Goal: Task Accomplishment & Management: Use online tool/utility

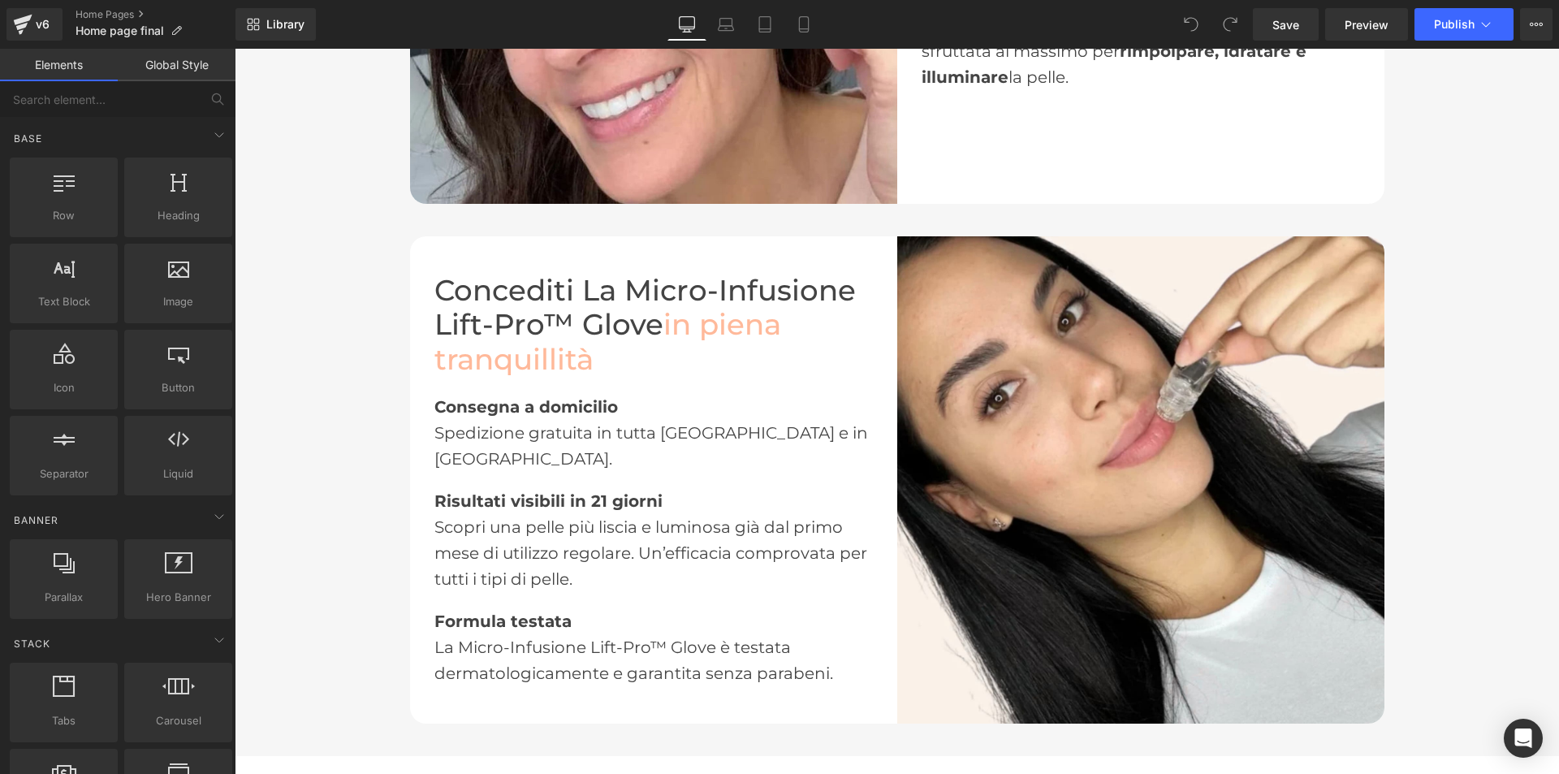
scroll to position [2192, 0]
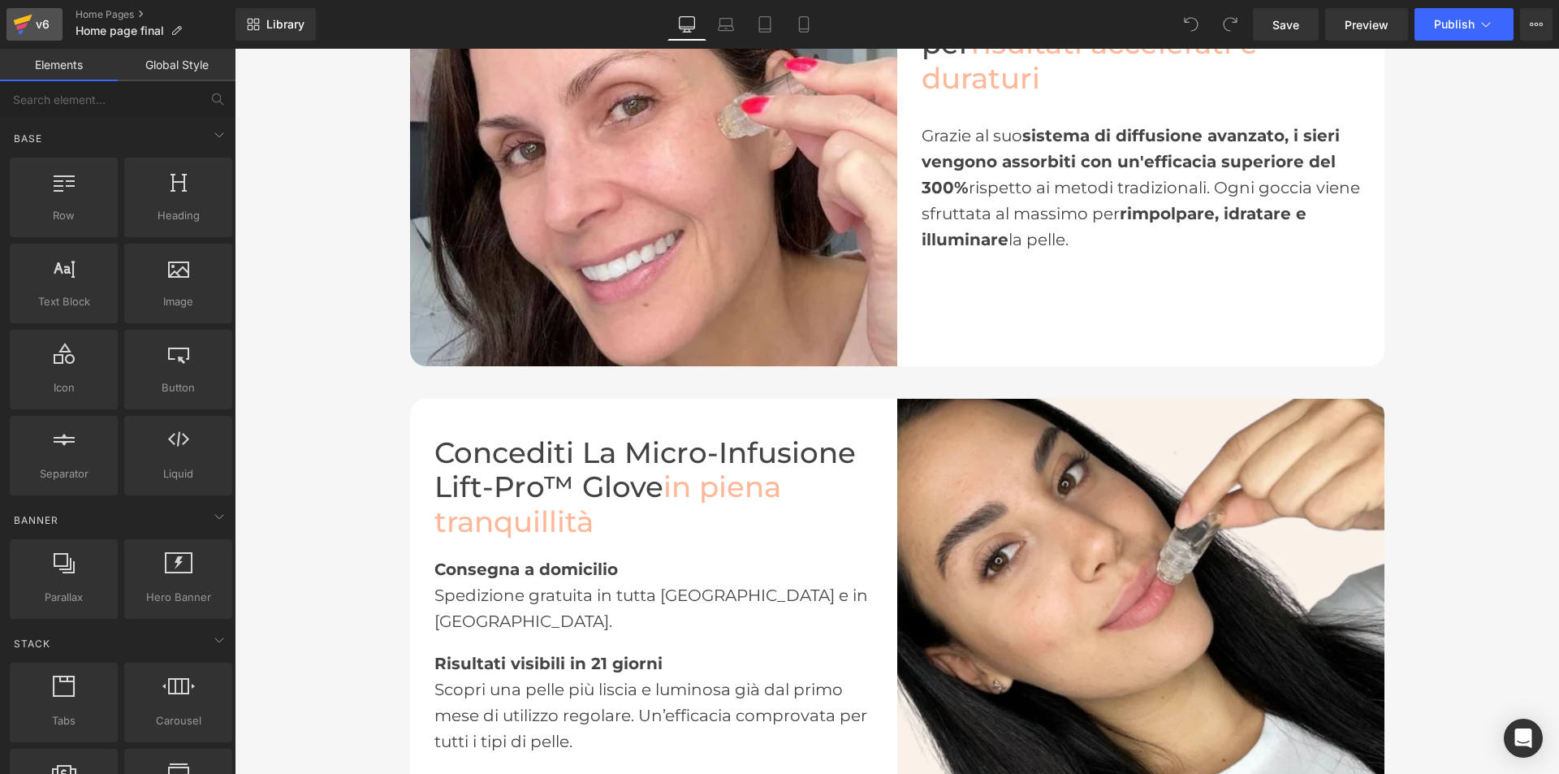
click at [34, 19] on div "v6" at bounding box center [42, 24] width 20 height 21
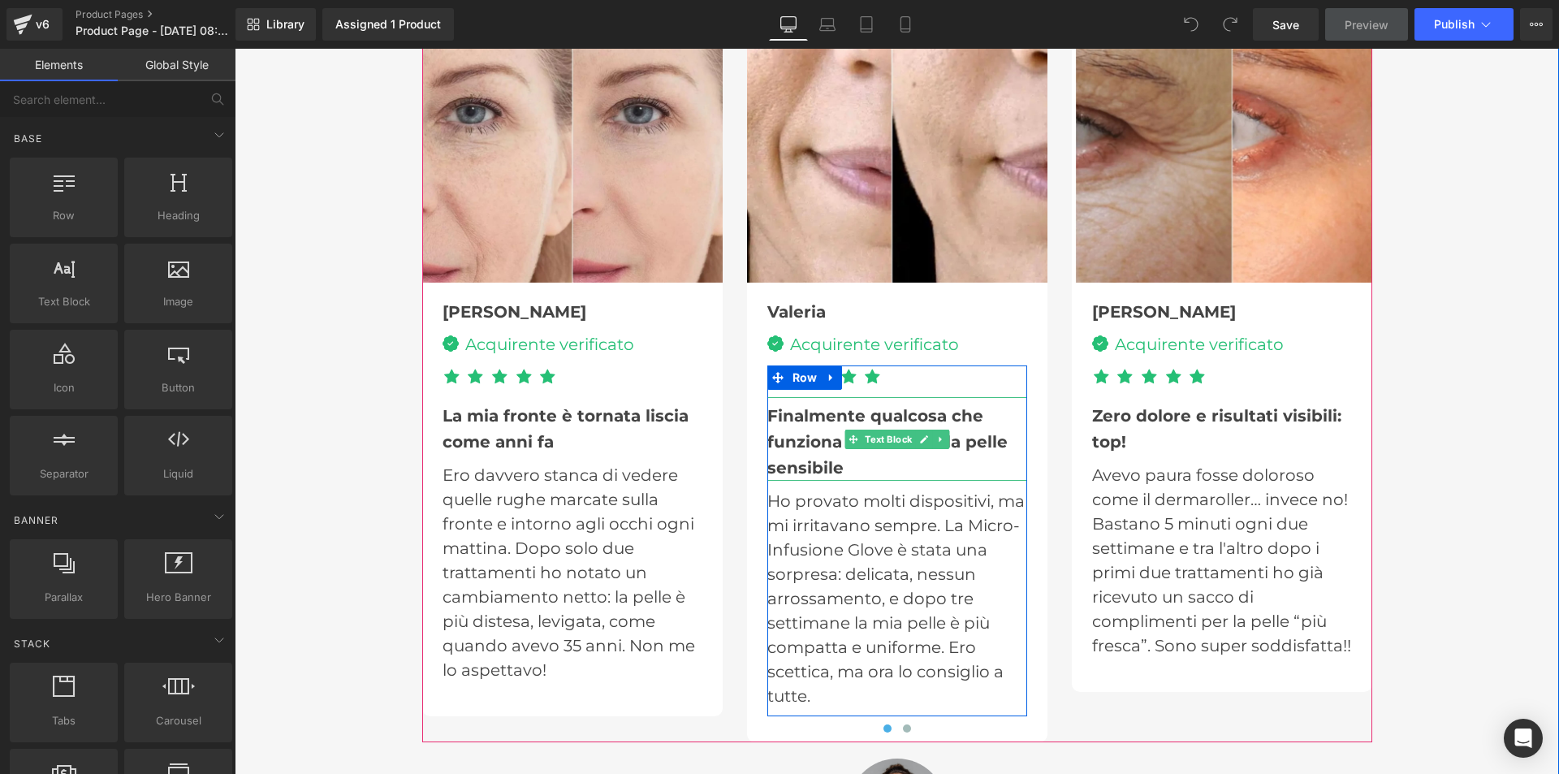
scroll to position [4546, 0]
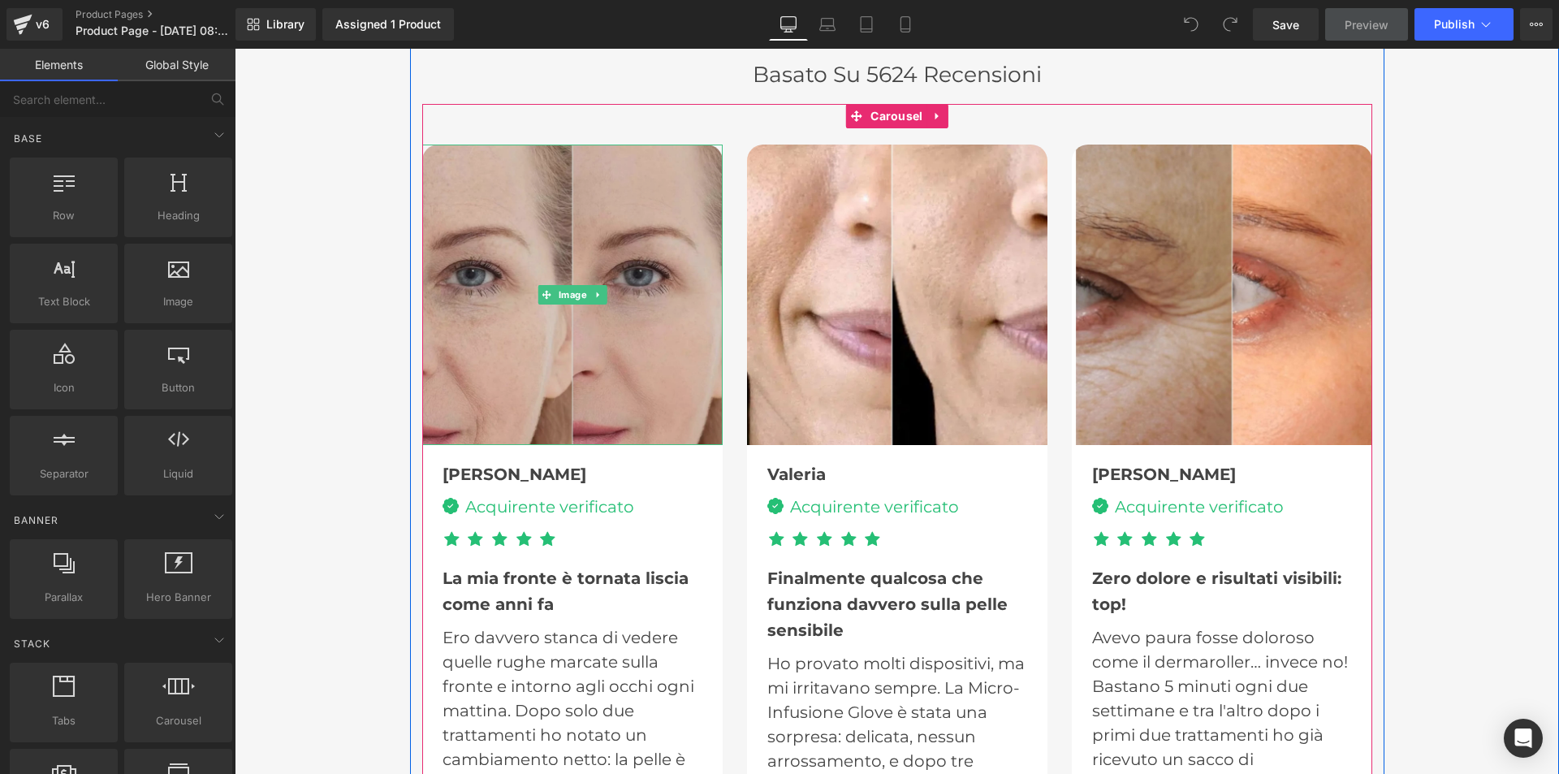
click at [558, 345] on img at bounding box center [572, 294] width 300 height 300
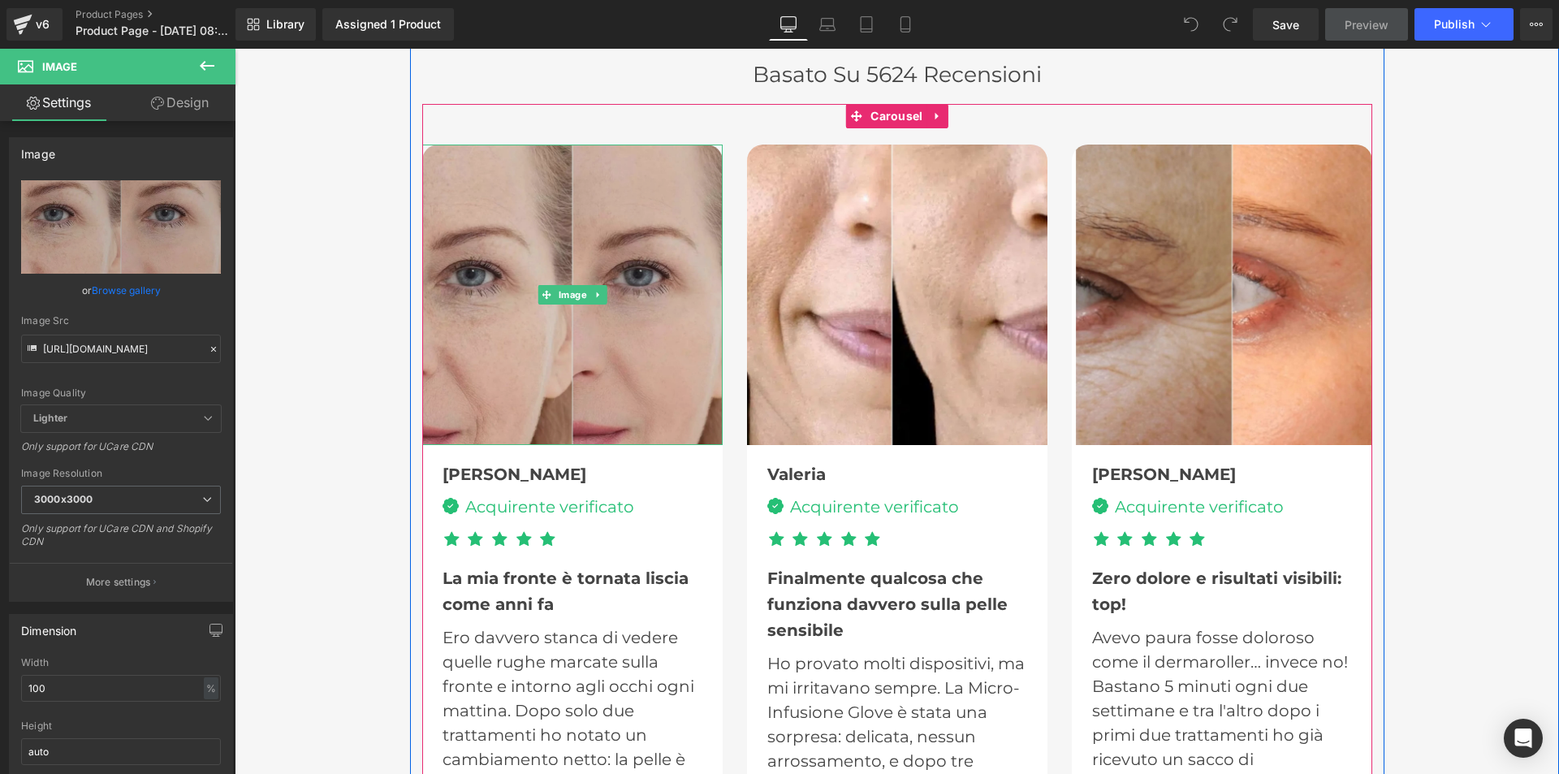
click at [595, 394] on img at bounding box center [572, 294] width 300 height 300
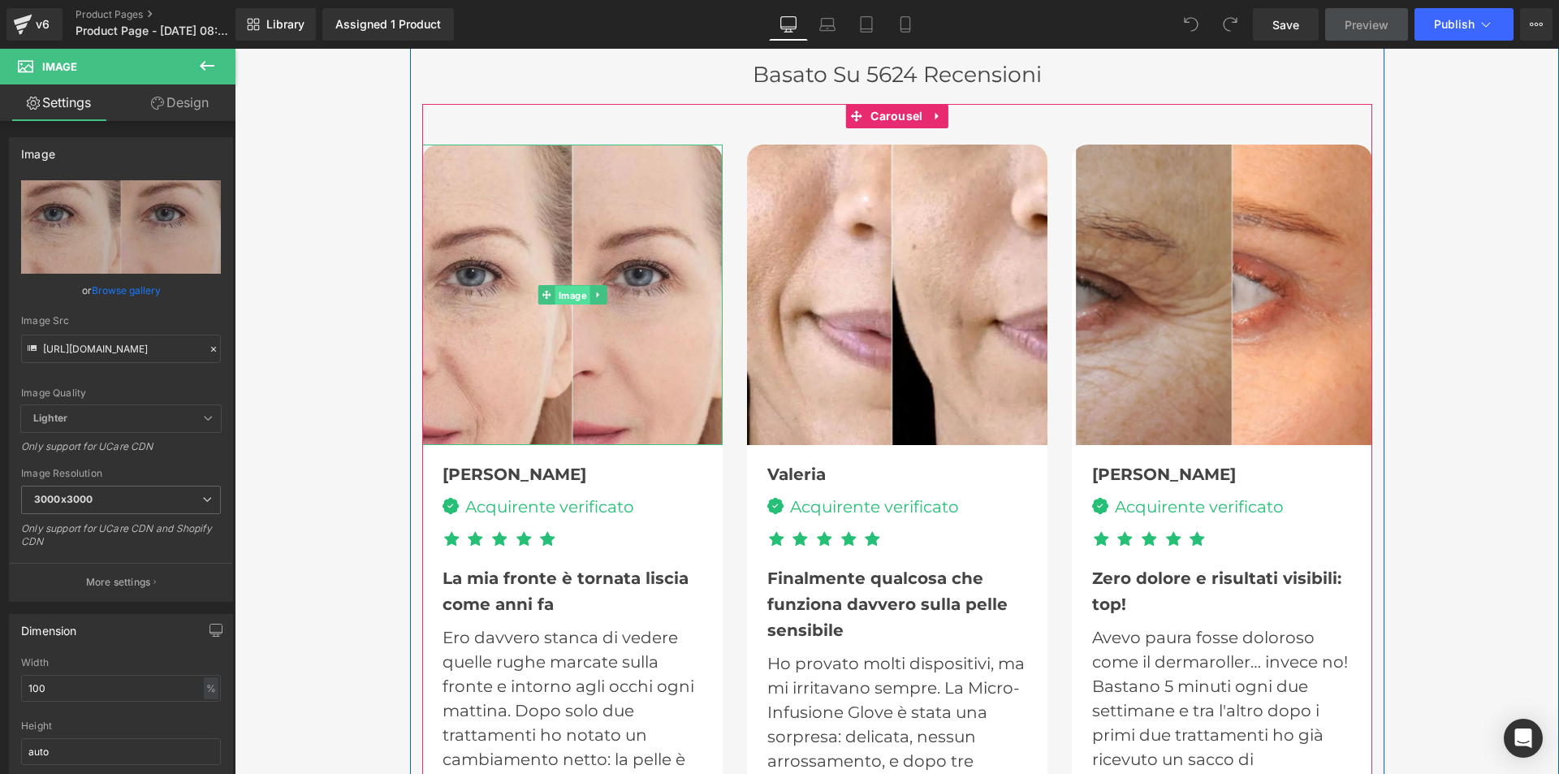
click at [569, 297] on span "Image" at bounding box center [571, 295] width 35 height 19
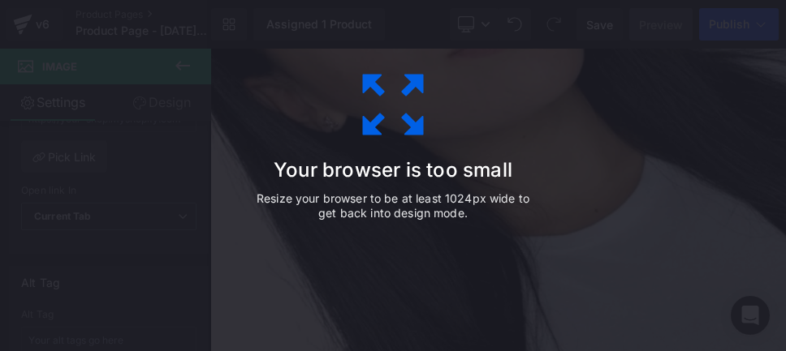
scroll to position [4583, 0]
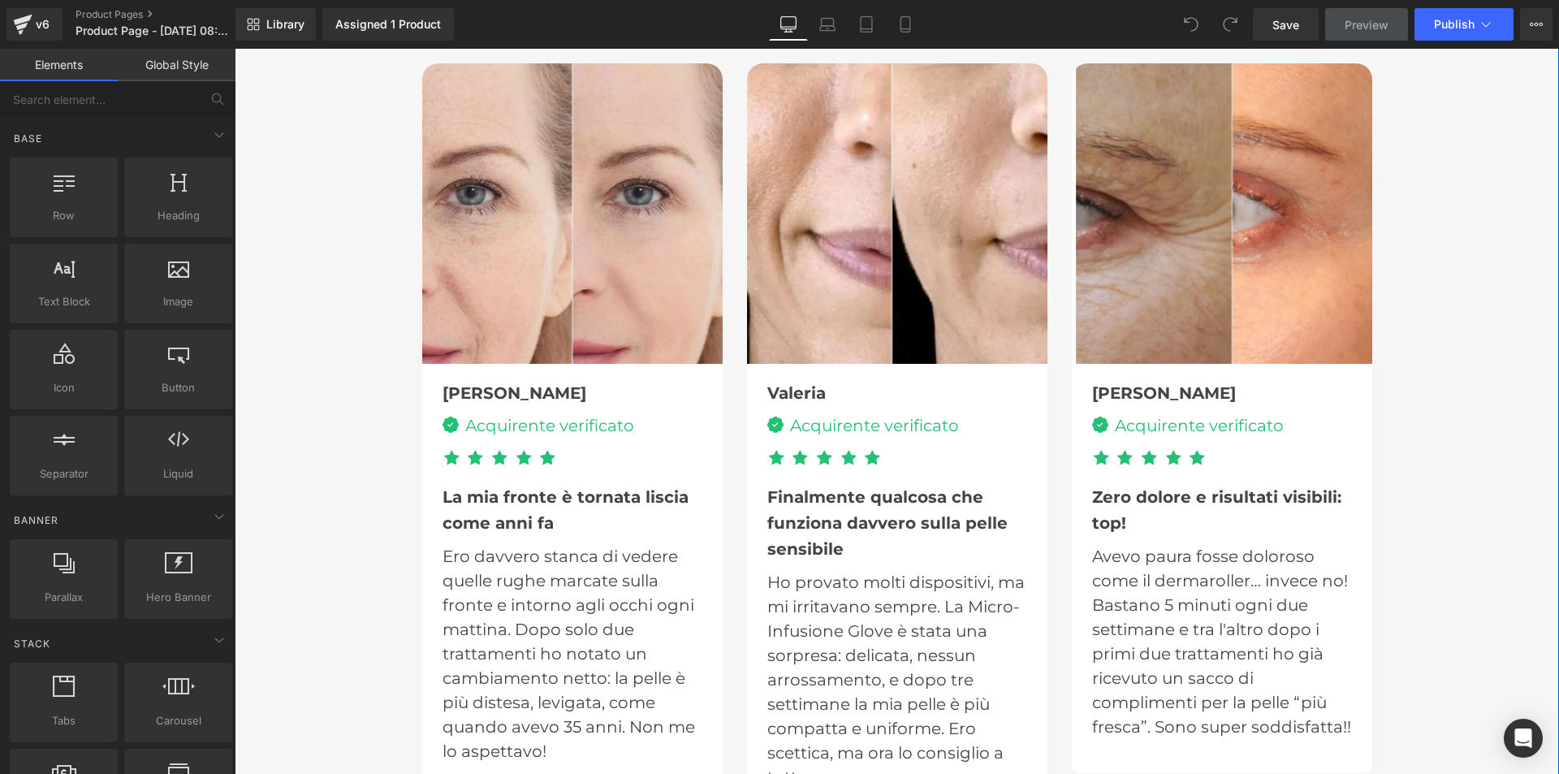
scroll to position [4546, 0]
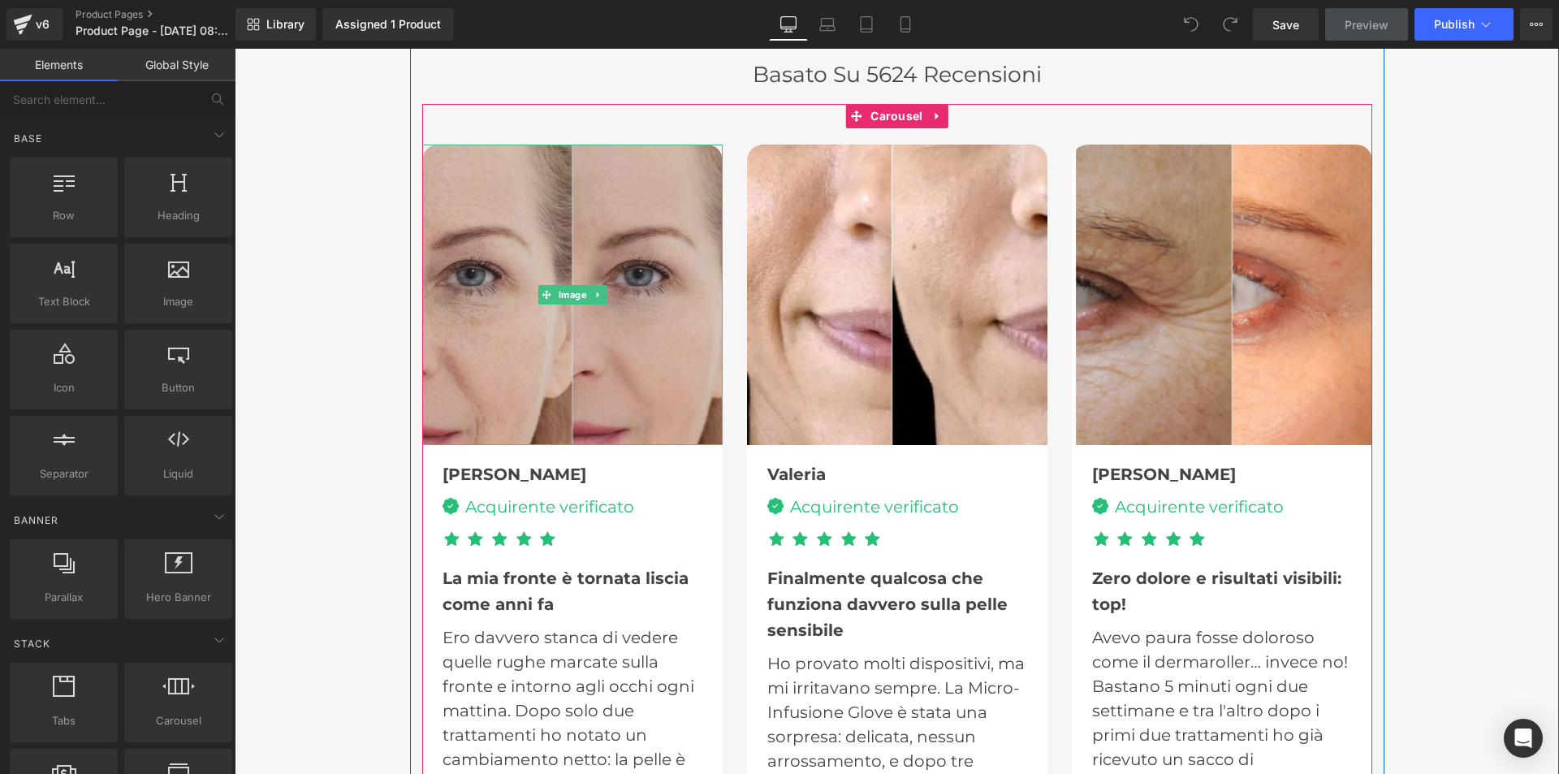
click at [560, 347] on img at bounding box center [572, 294] width 300 height 300
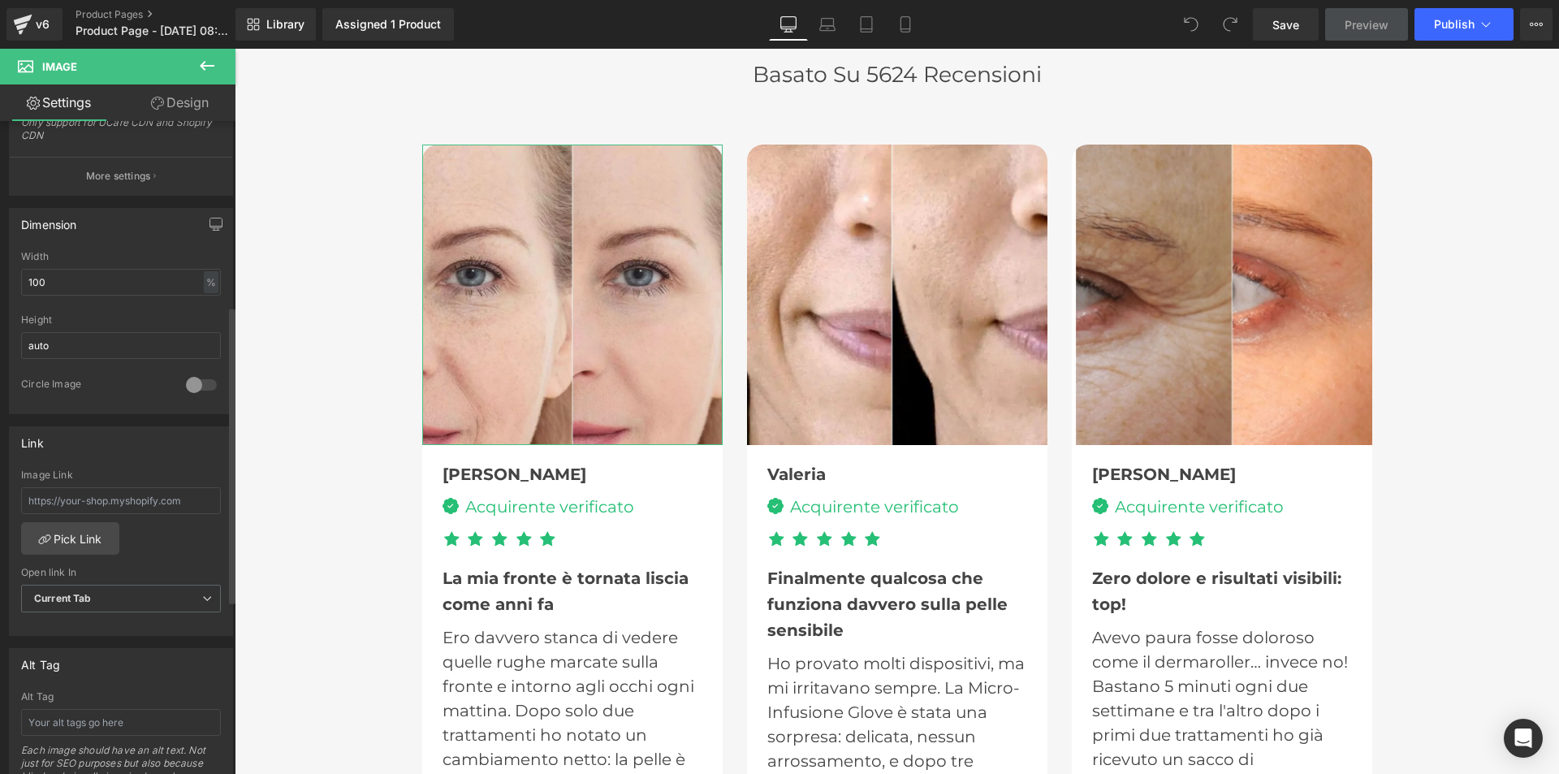
scroll to position [162, 0]
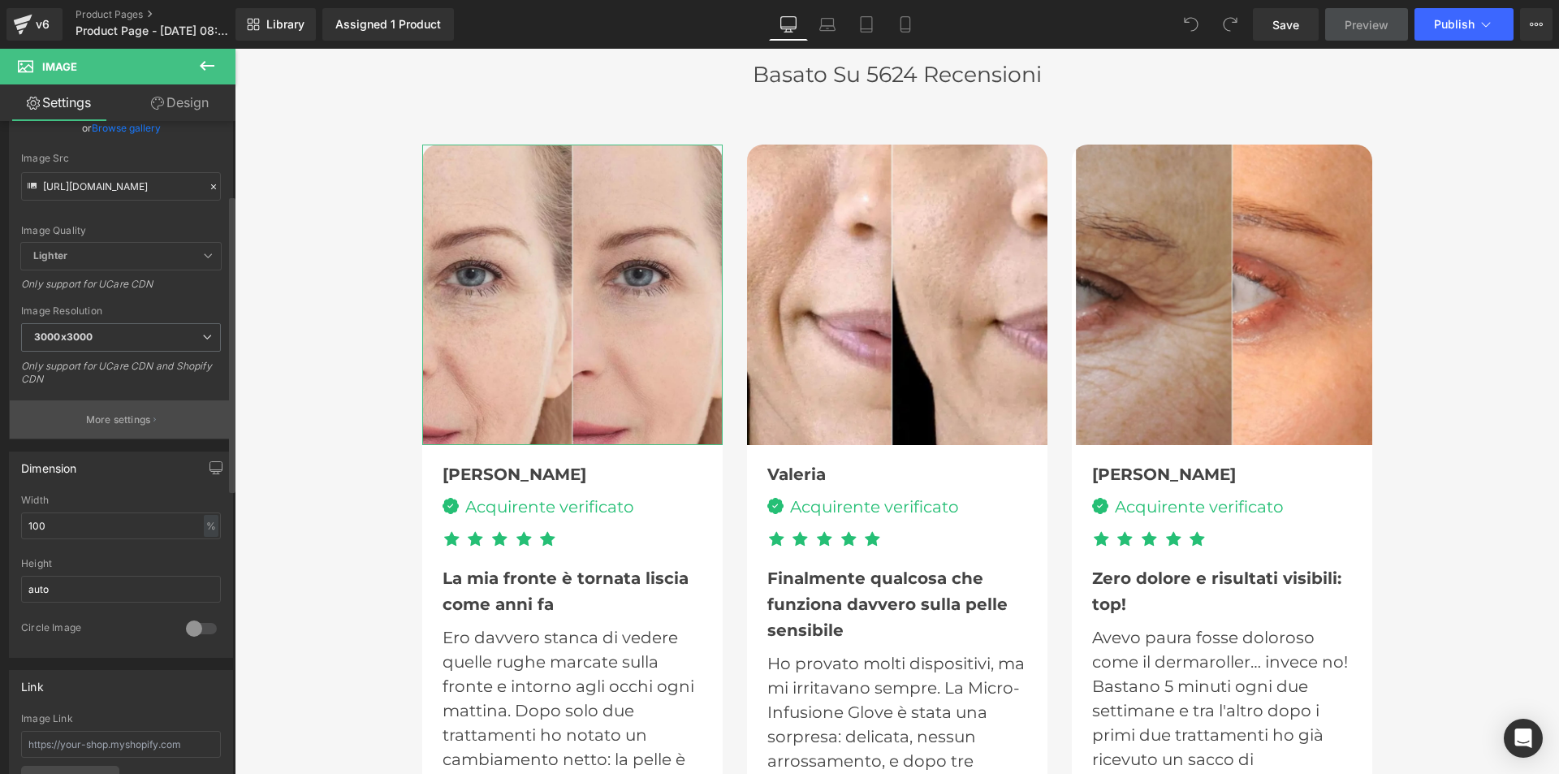
click at [119, 429] on button "More settings" at bounding box center [121, 419] width 222 height 38
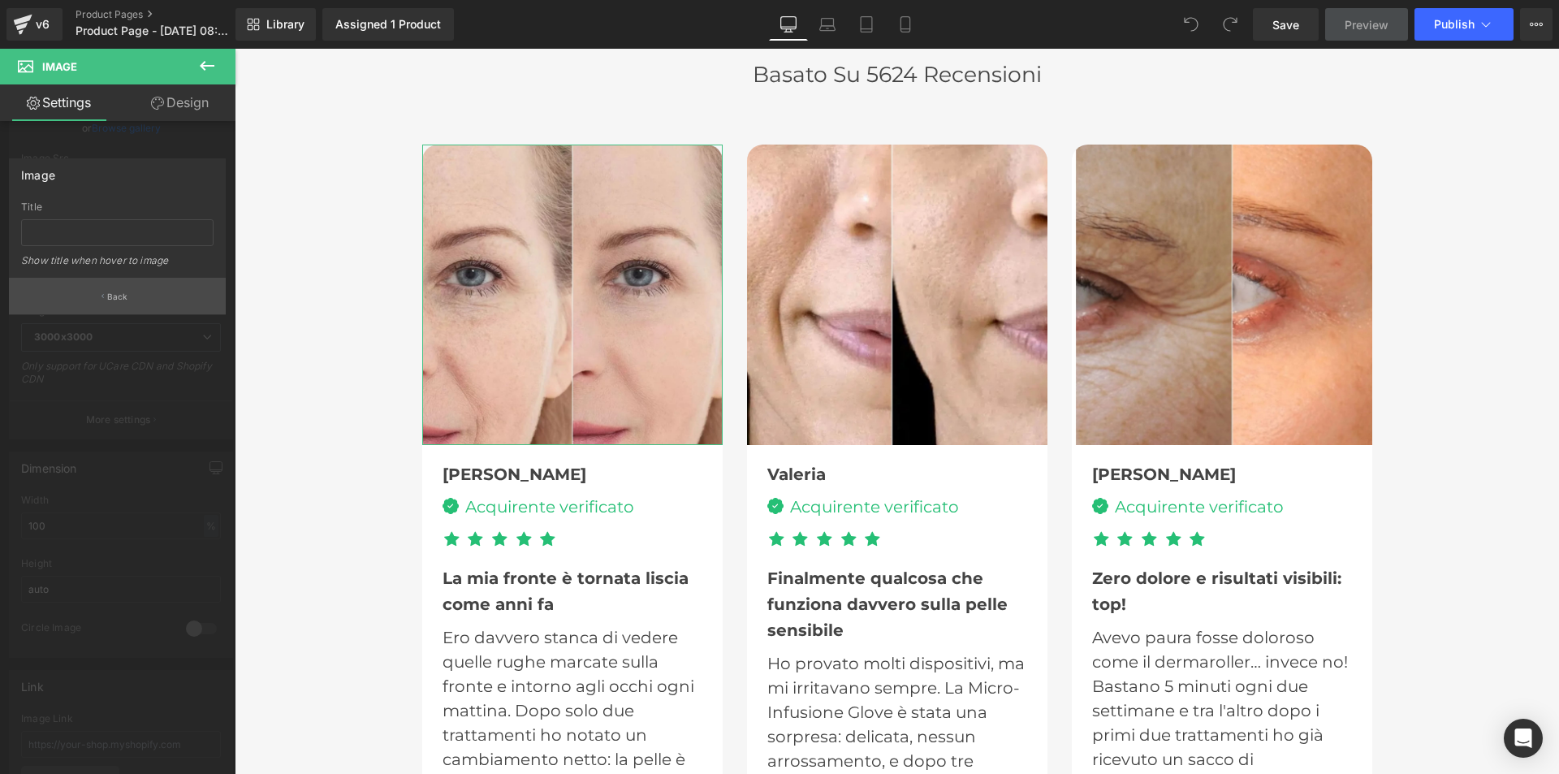
click at [123, 291] on p "Back" at bounding box center [117, 297] width 21 height 12
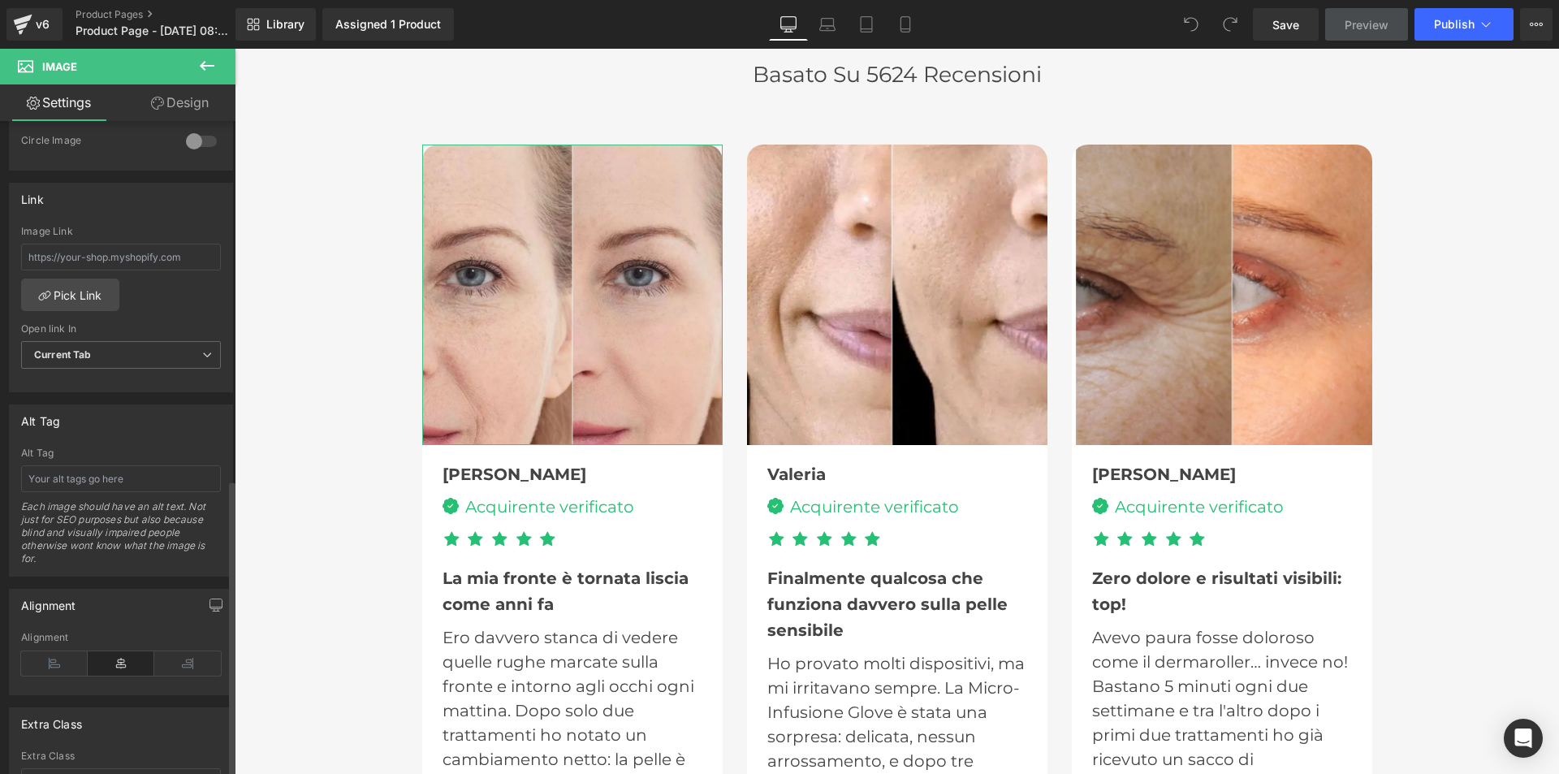
scroll to position [787, 0]
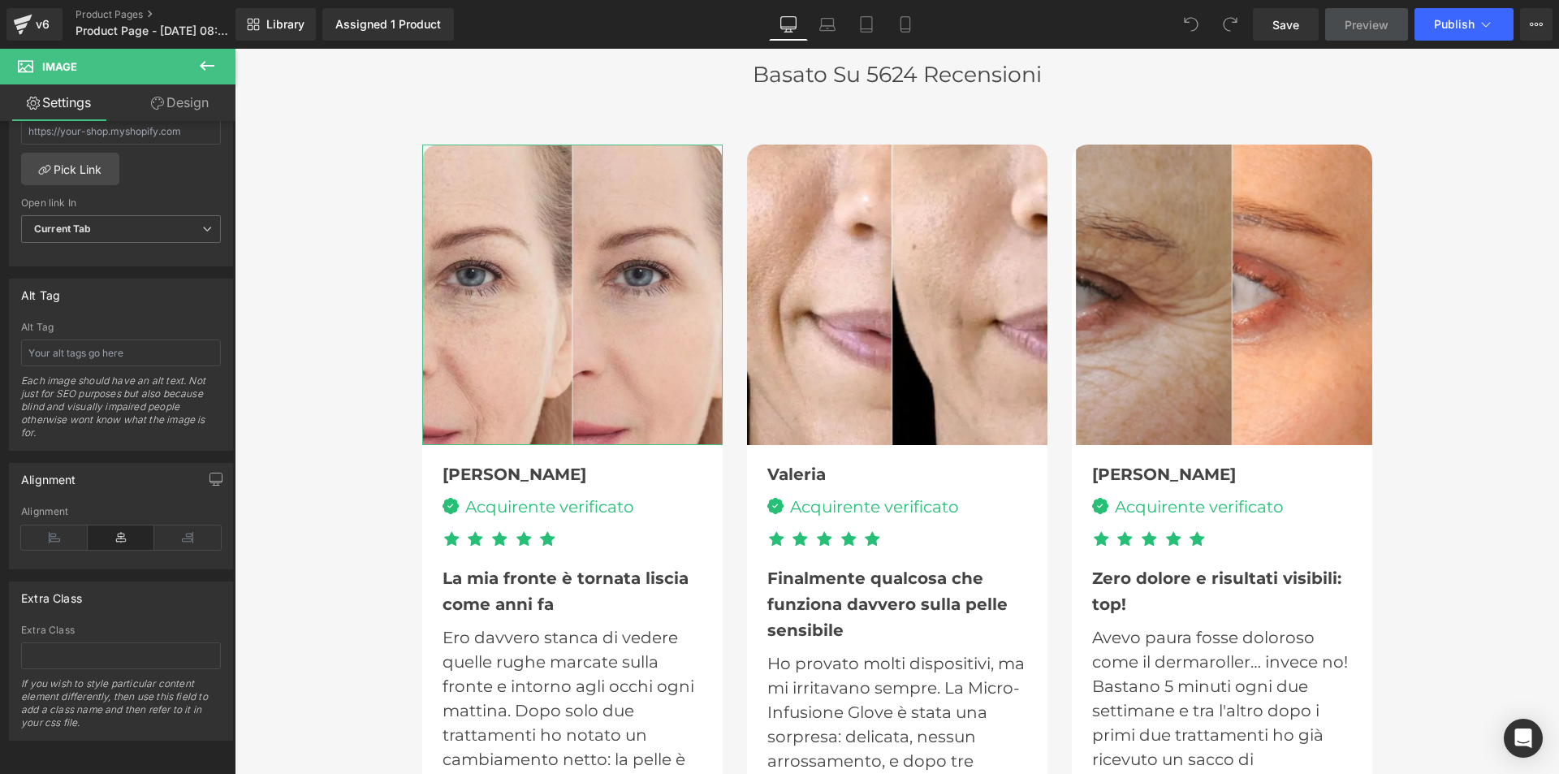
click at [158, 101] on icon at bounding box center [157, 103] width 13 height 13
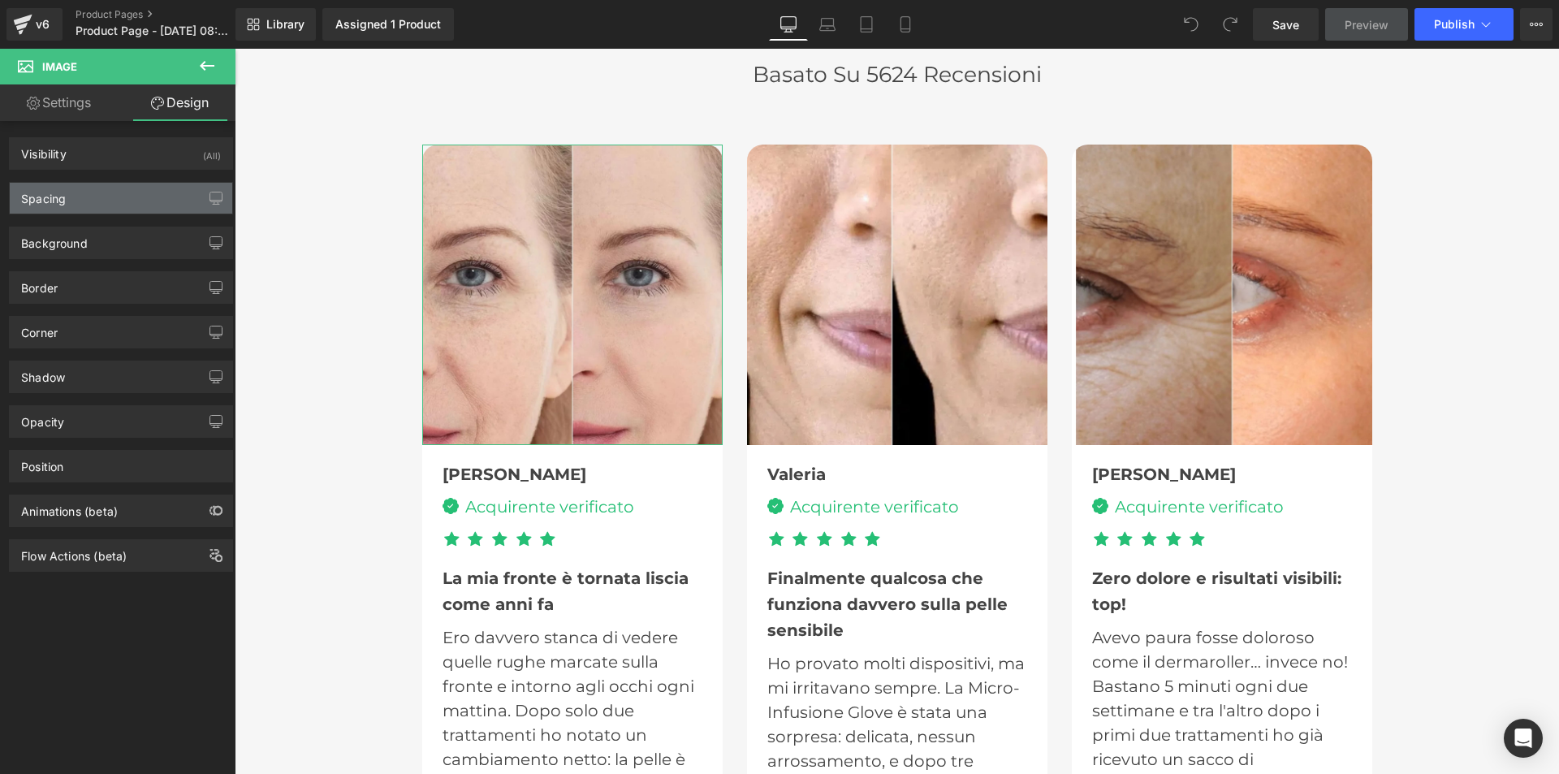
click at [112, 209] on div "Spacing" at bounding box center [121, 198] width 222 height 31
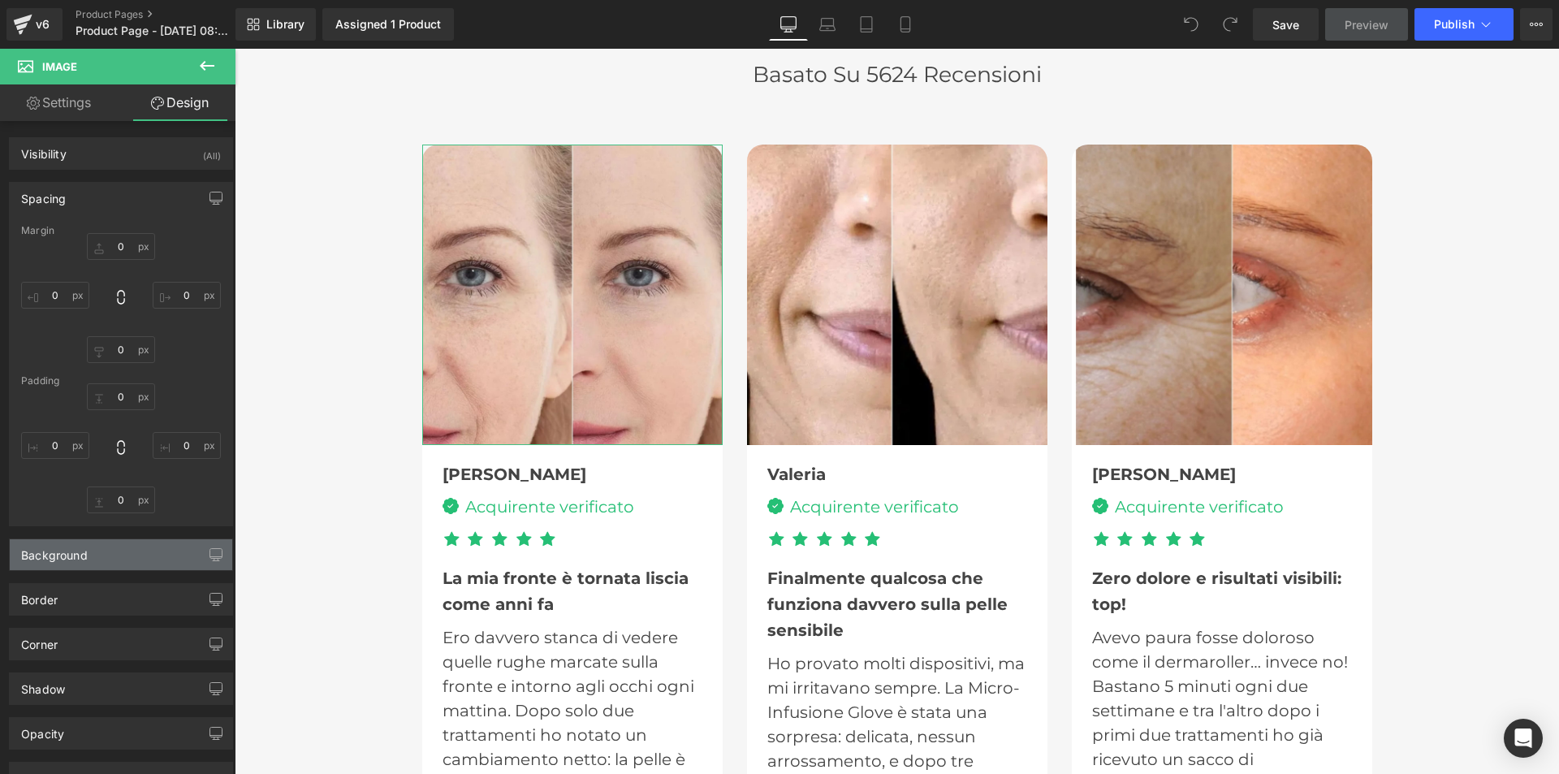
click at [132, 561] on div "Background" at bounding box center [121, 554] width 222 height 31
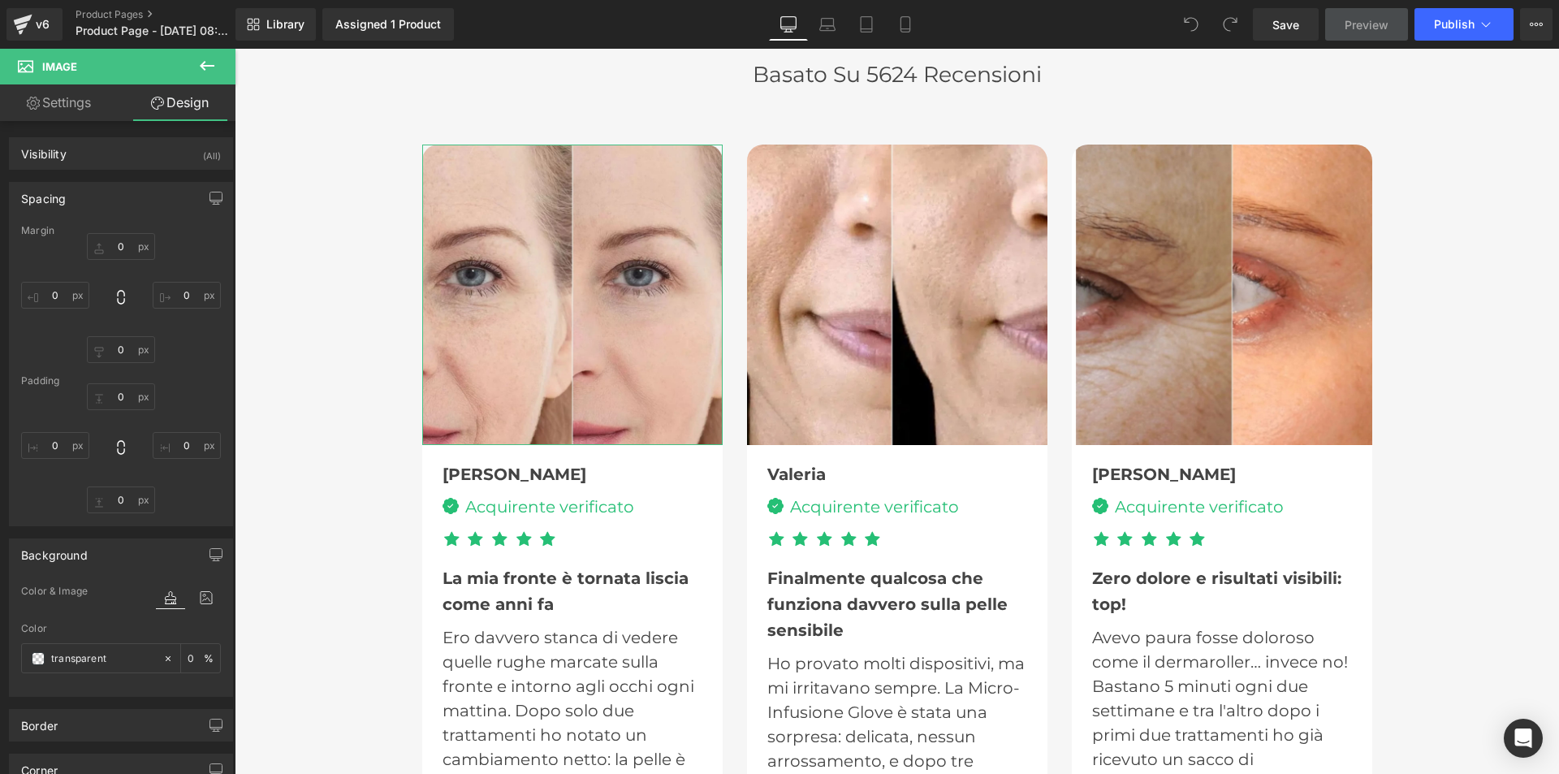
scroll to position [81, 0]
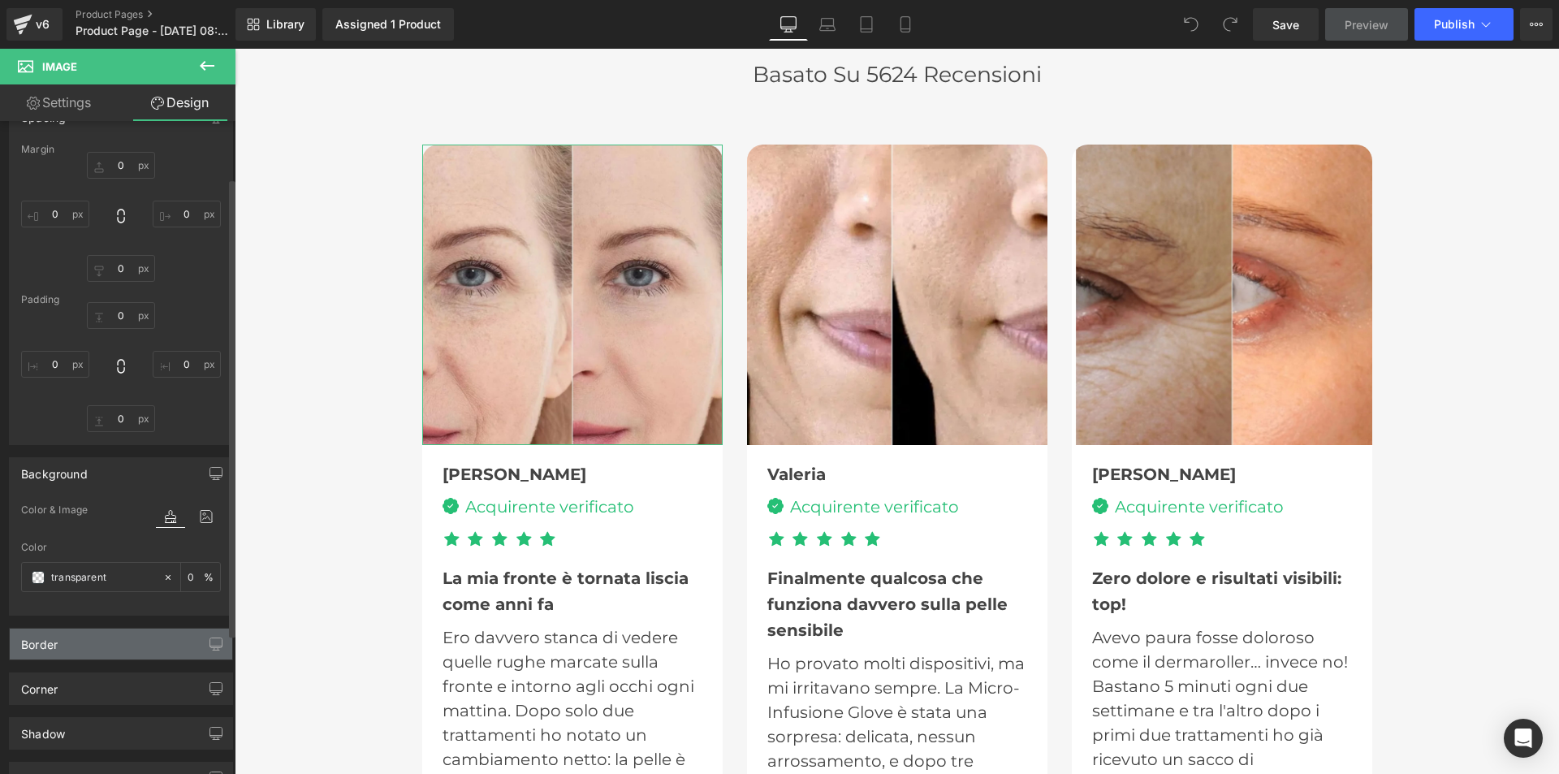
click at [84, 640] on div "Border" at bounding box center [121, 643] width 222 height 31
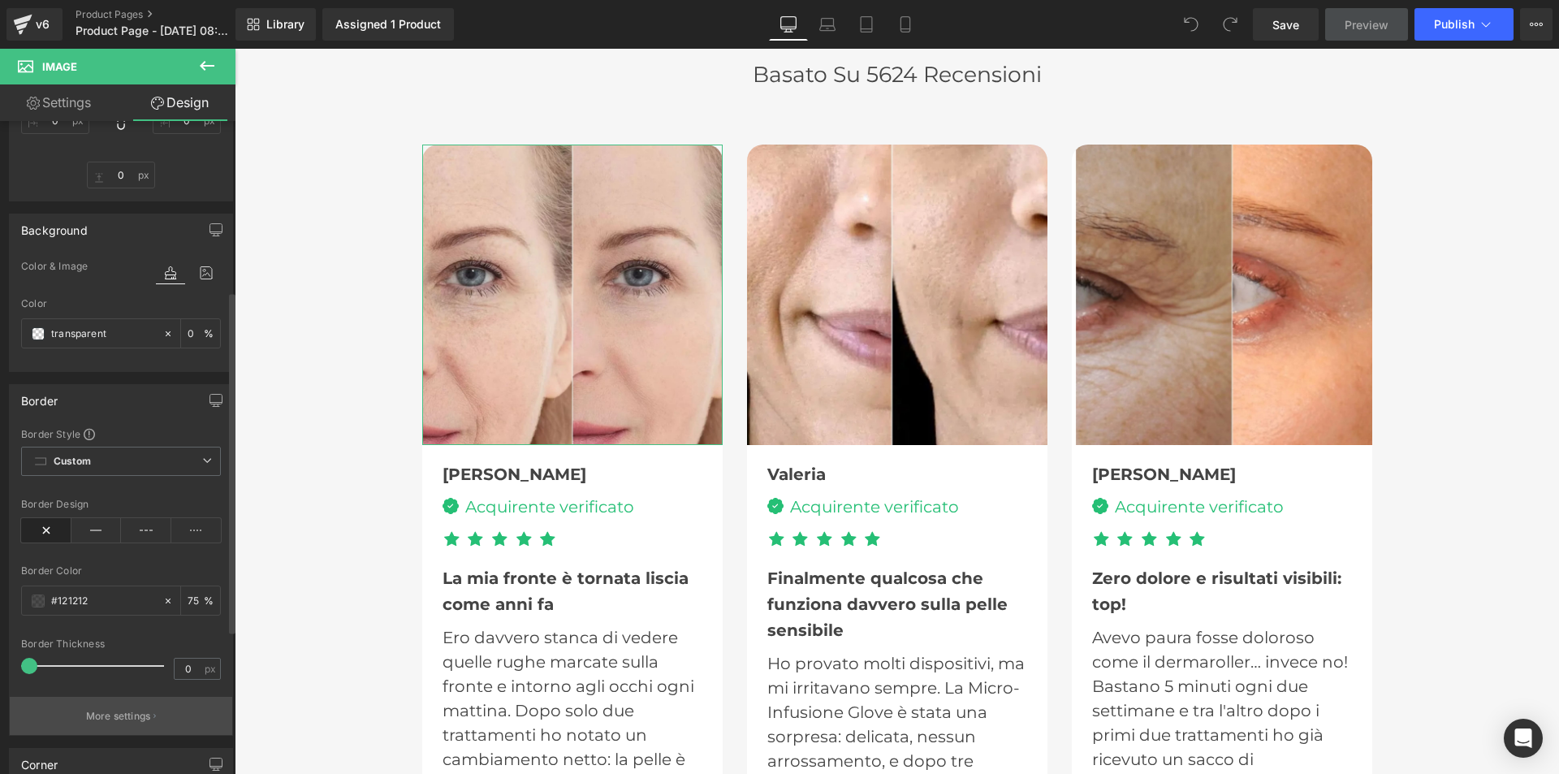
click at [109, 713] on p "More settings" at bounding box center [118, 716] width 65 height 15
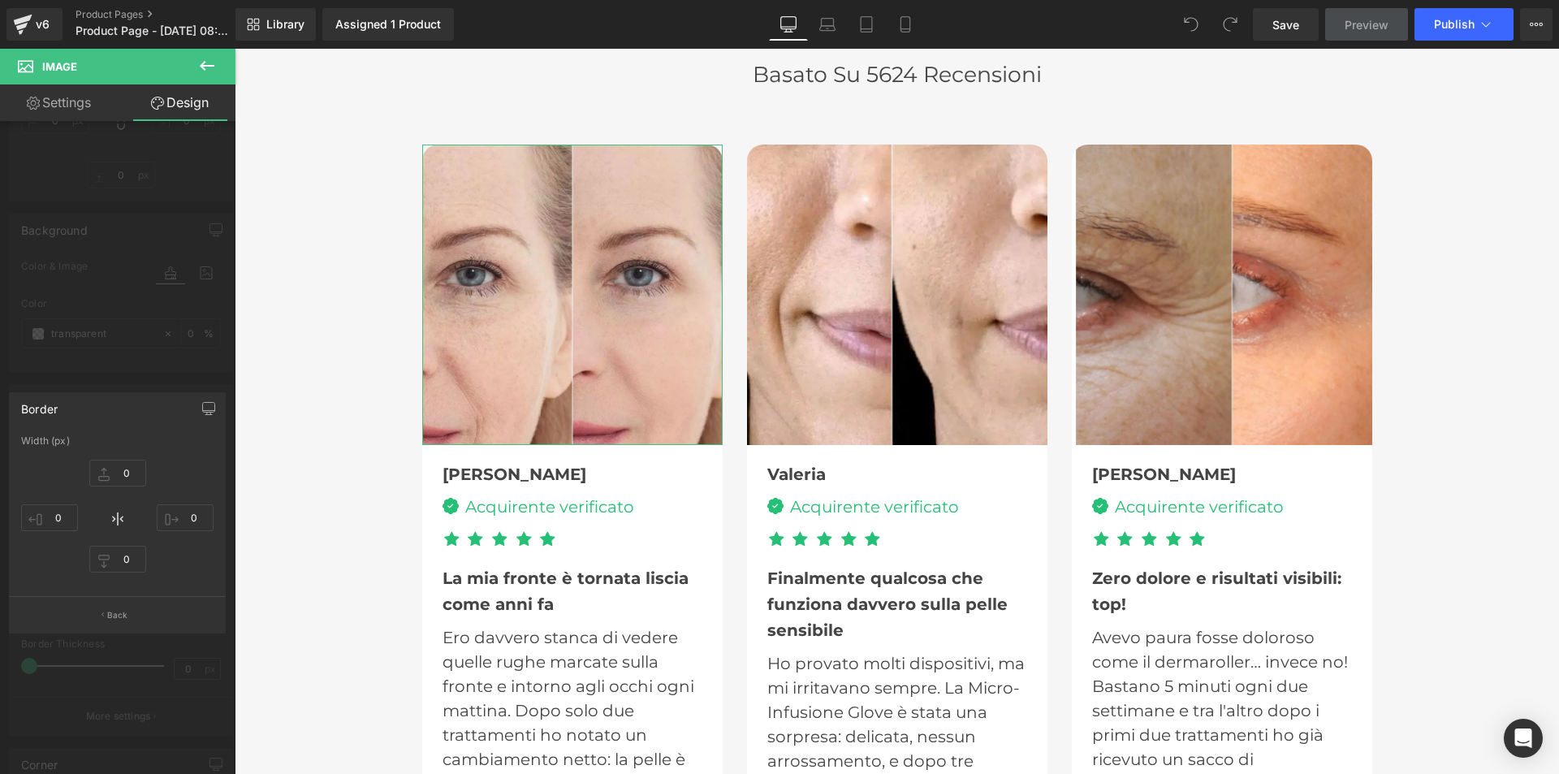
click at [154, 373] on div at bounding box center [117, 415] width 235 height 733
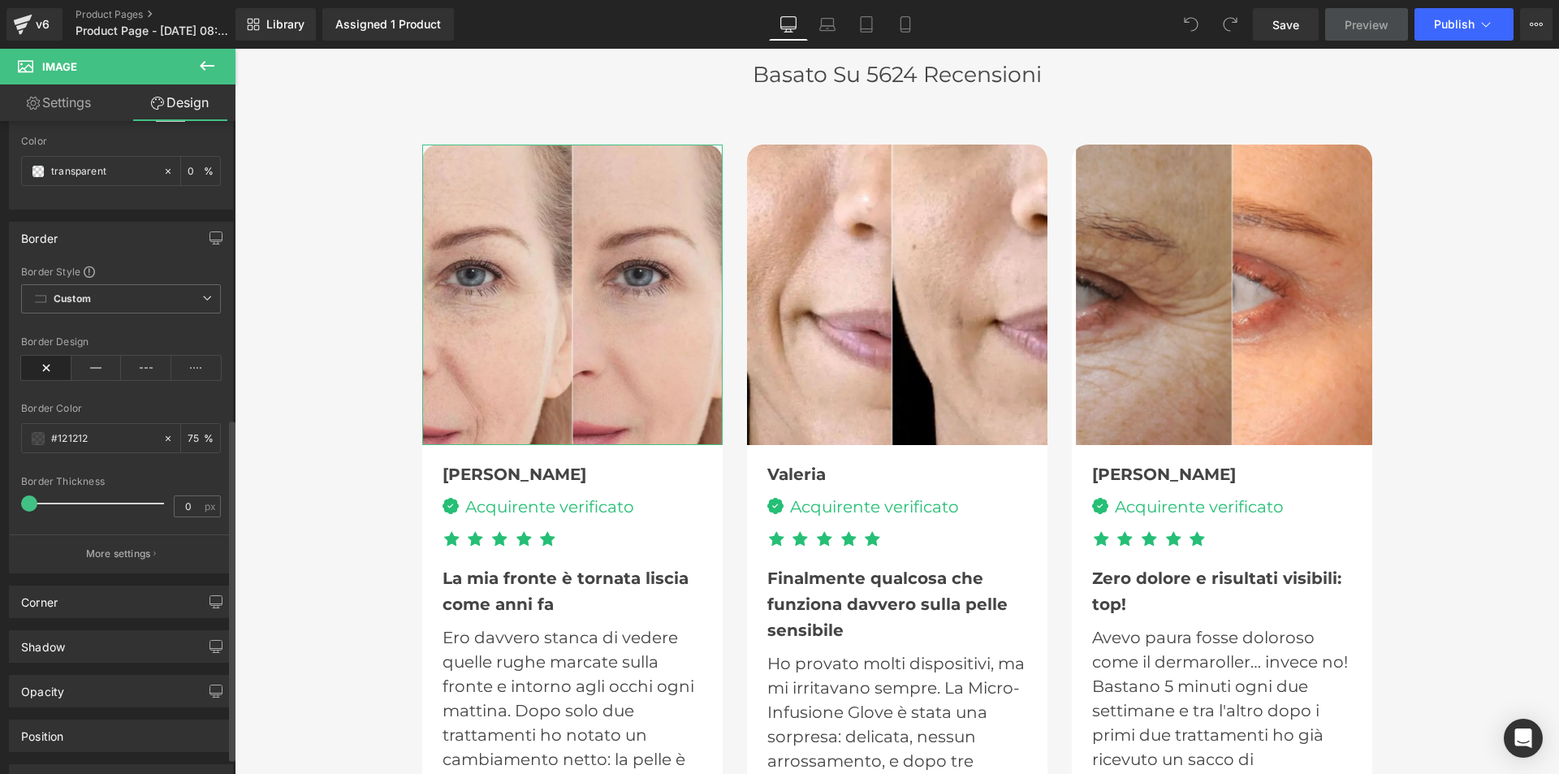
scroll to position [568, 0]
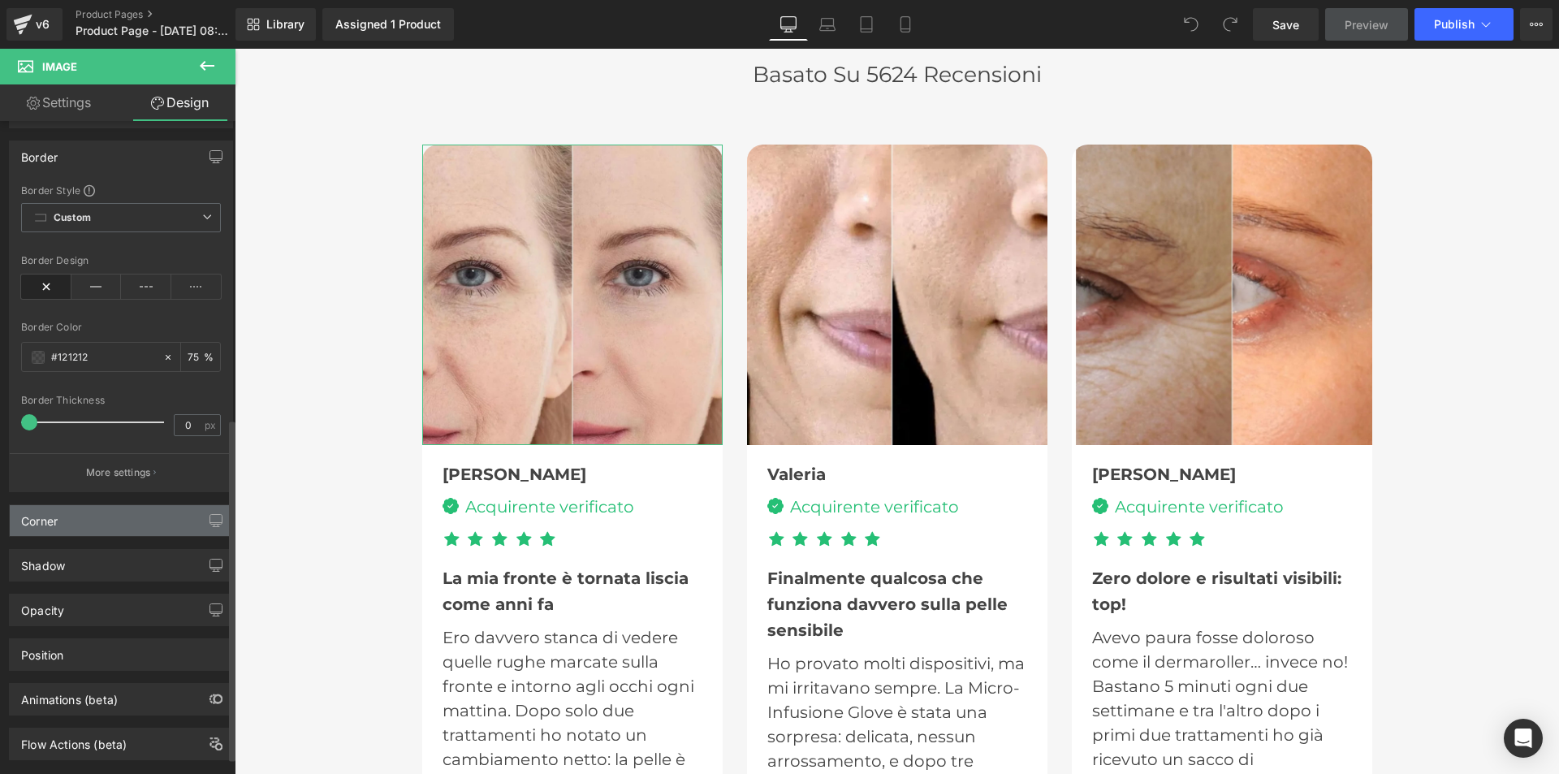
click at [170, 511] on div "Corner" at bounding box center [121, 520] width 222 height 31
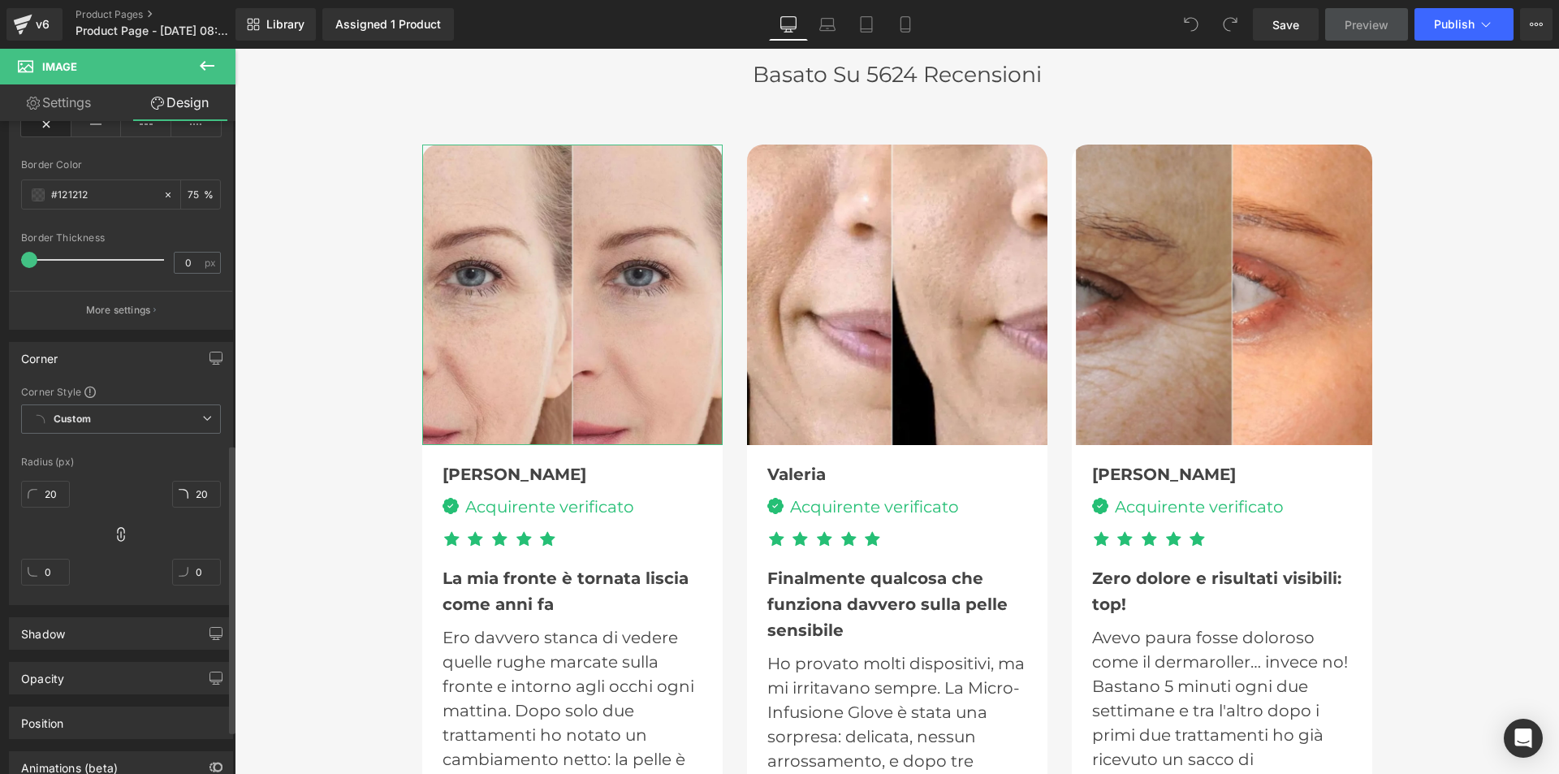
scroll to position [812, 0]
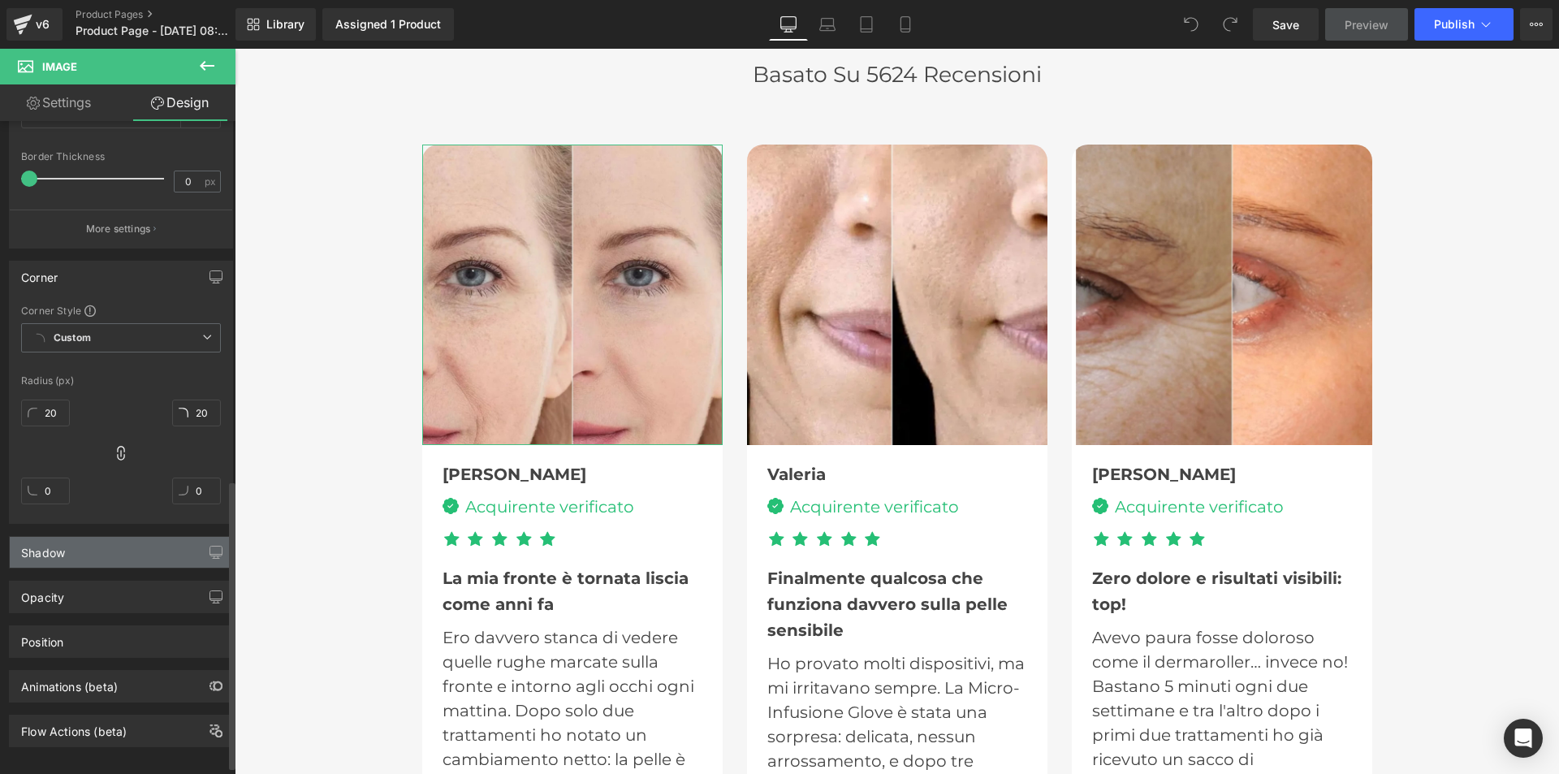
click at [189, 546] on div "Shadow" at bounding box center [121, 552] width 222 height 31
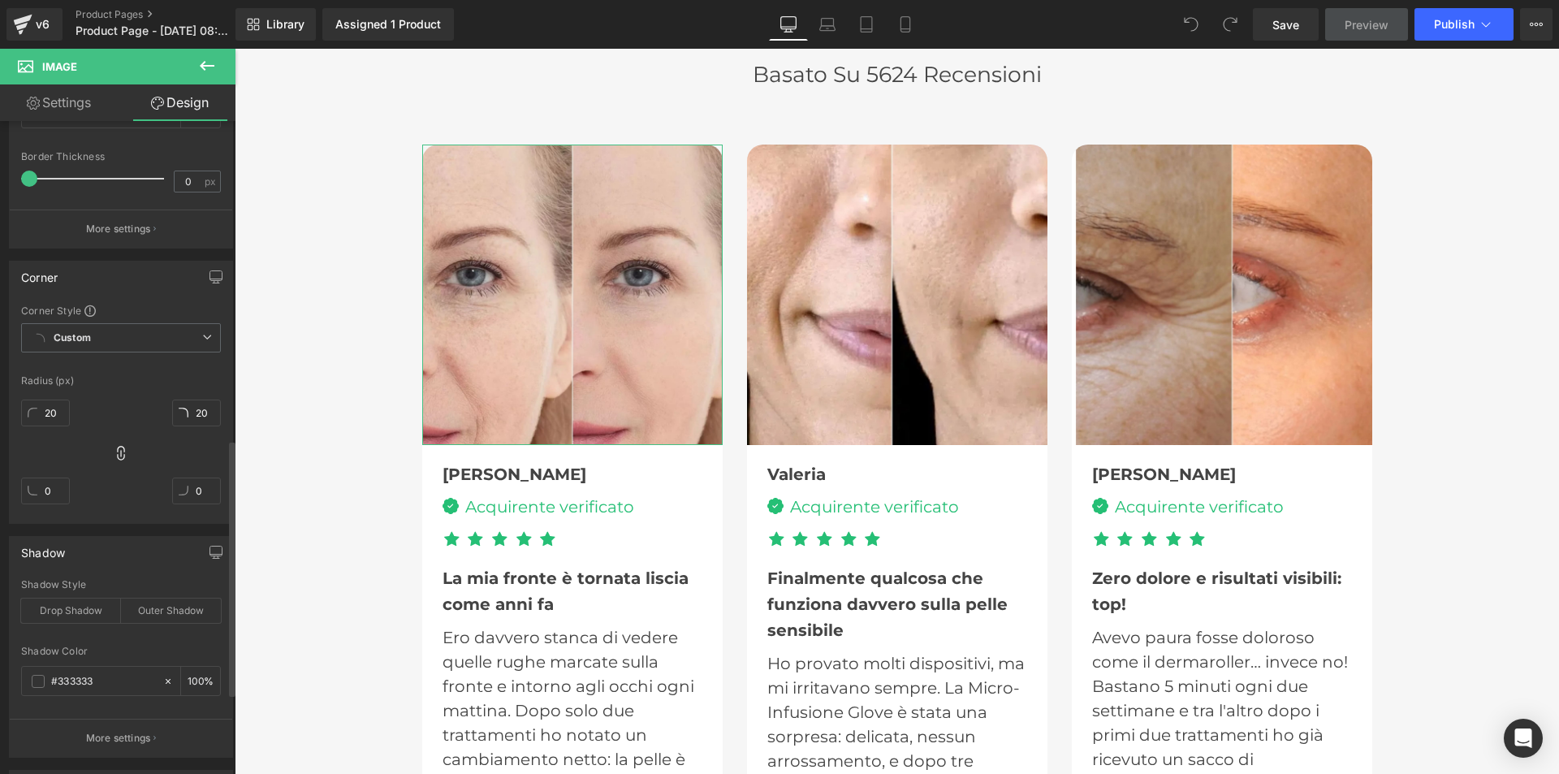
scroll to position [893, 0]
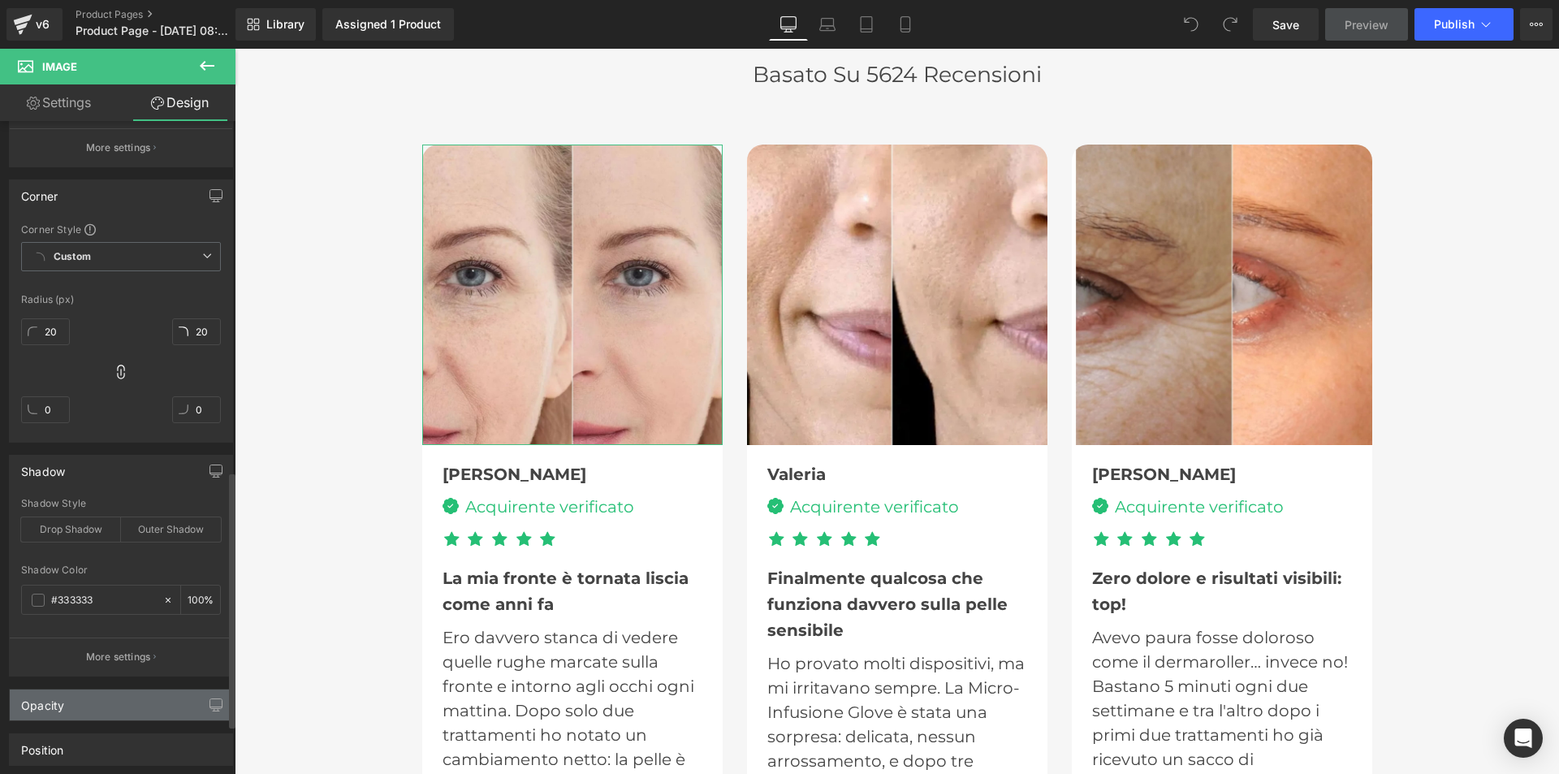
click at [71, 711] on div "Opacity" at bounding box center [121, 704] width 222 height 31
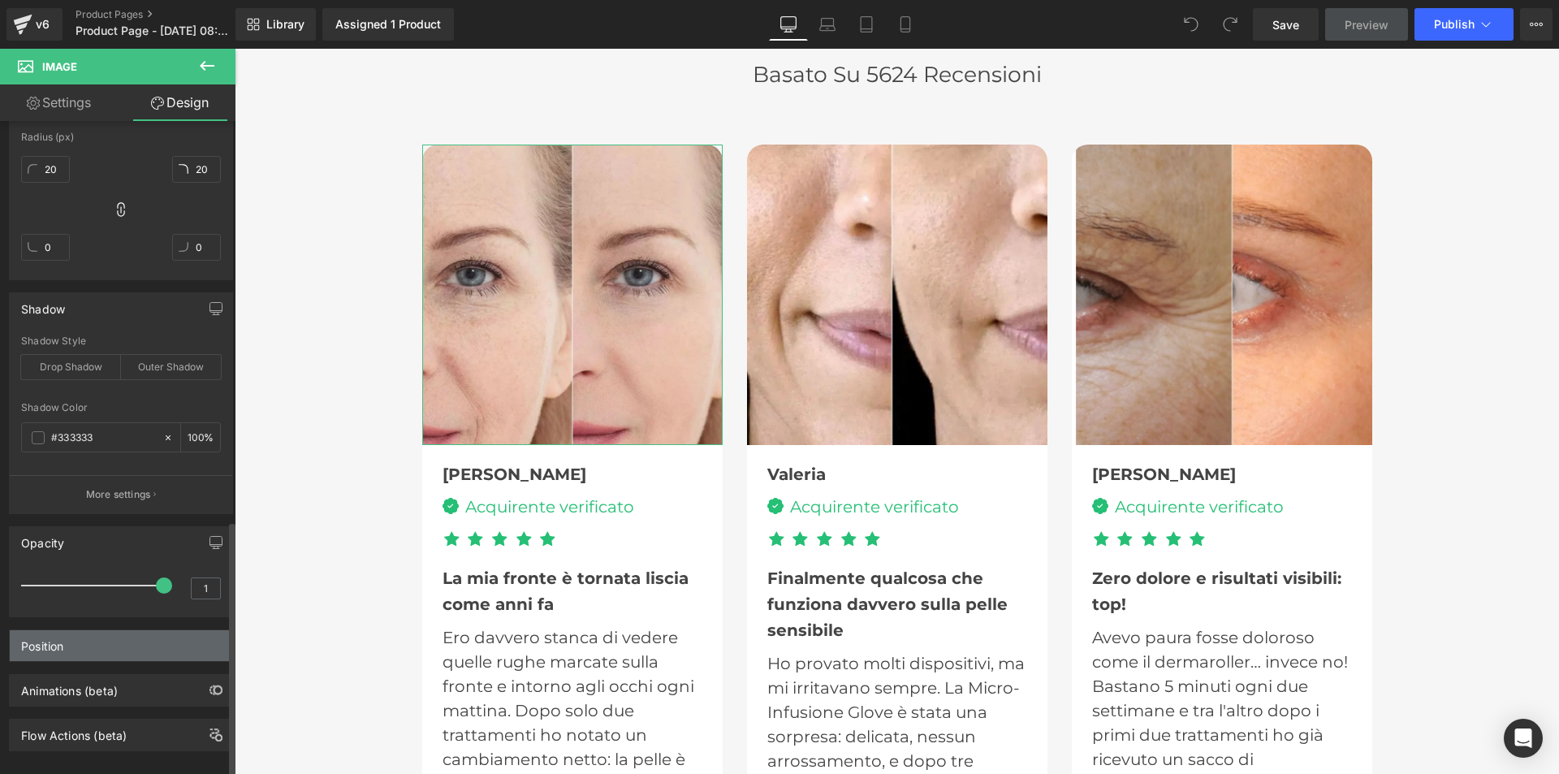
click at [84, 630] on div "Position" at bounding box center [121, 645] width 222 height 31
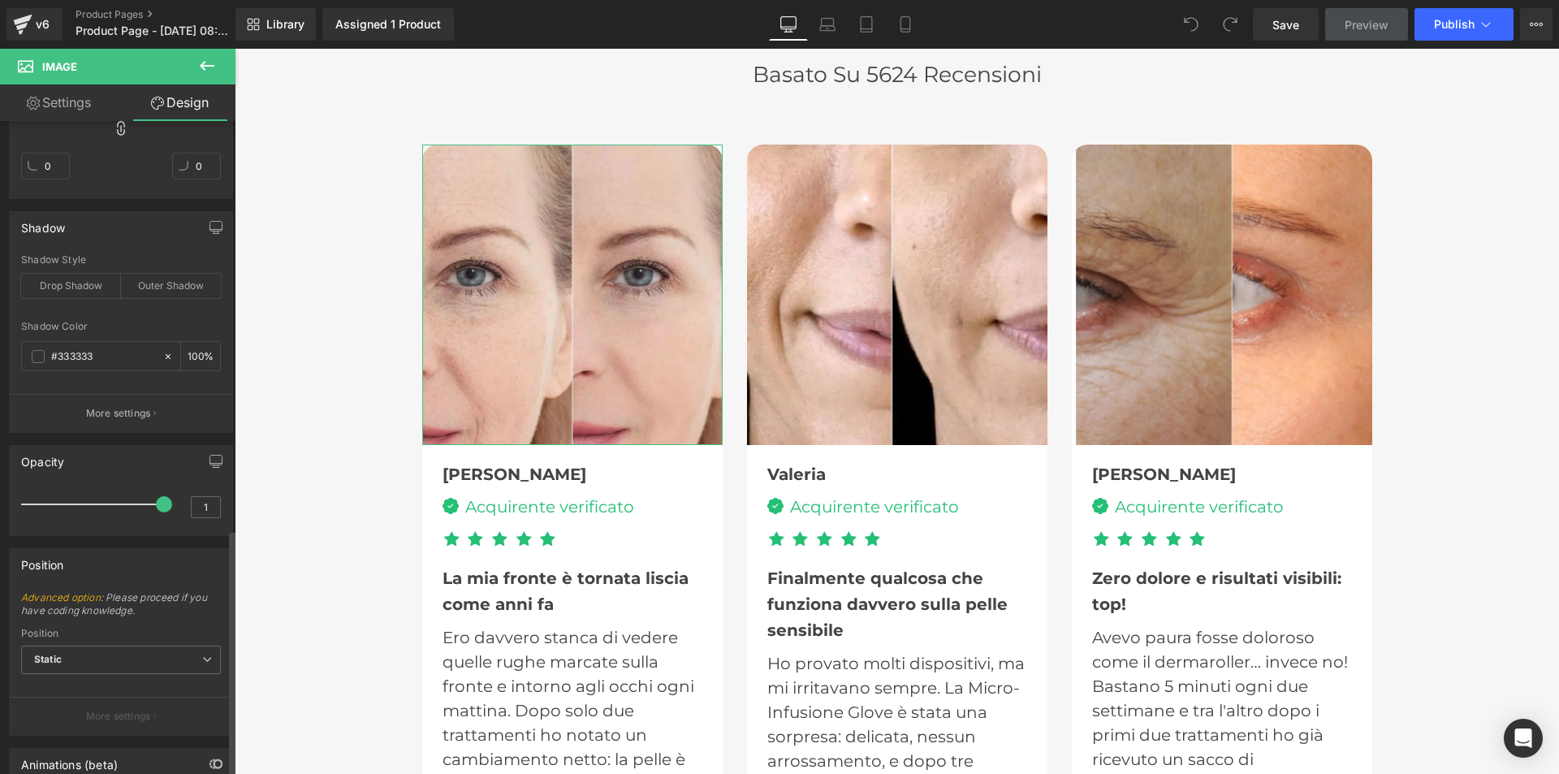
scroll to position [1218, 0]
